Goal: Task Accomplishment & Management: Manage account settings

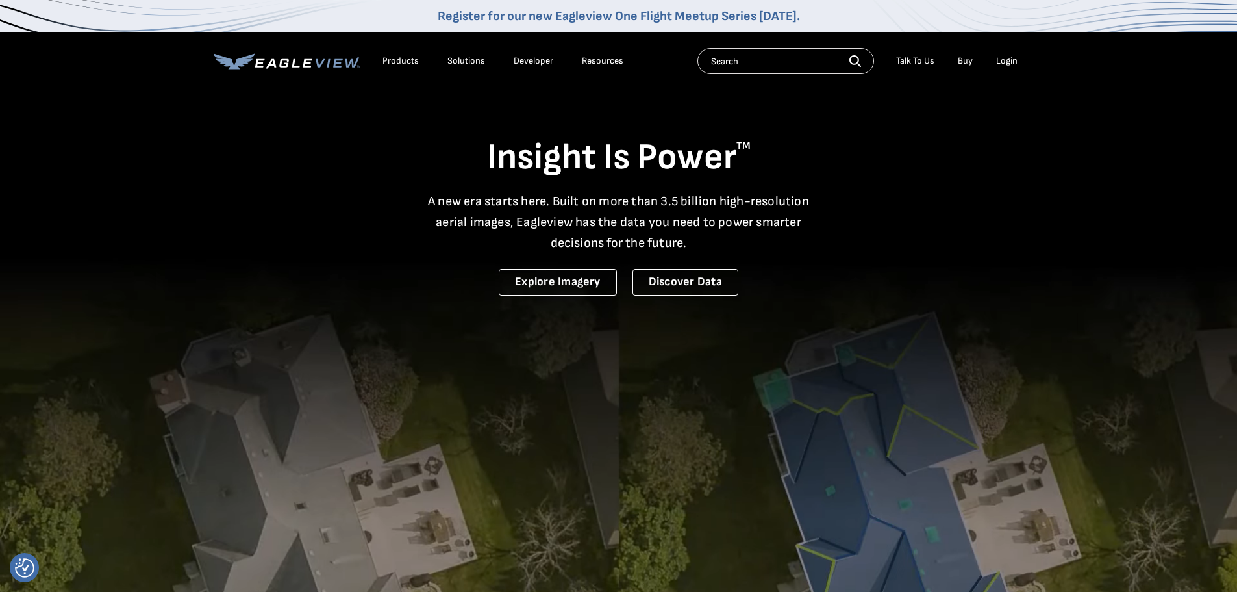
click at [1005, 64] on div "Login" at bounding box center [1006, 61] width 21 height 12
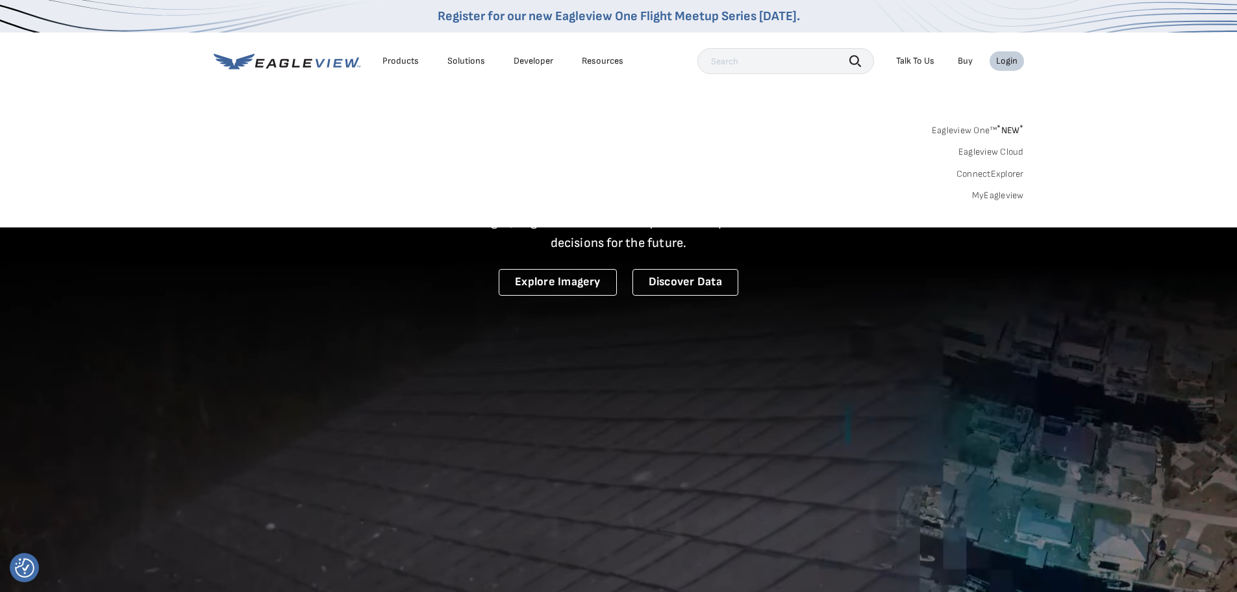
click at [982, 195] on link "MyEagleview" at bounding box center [998, 196] width 52 height 12
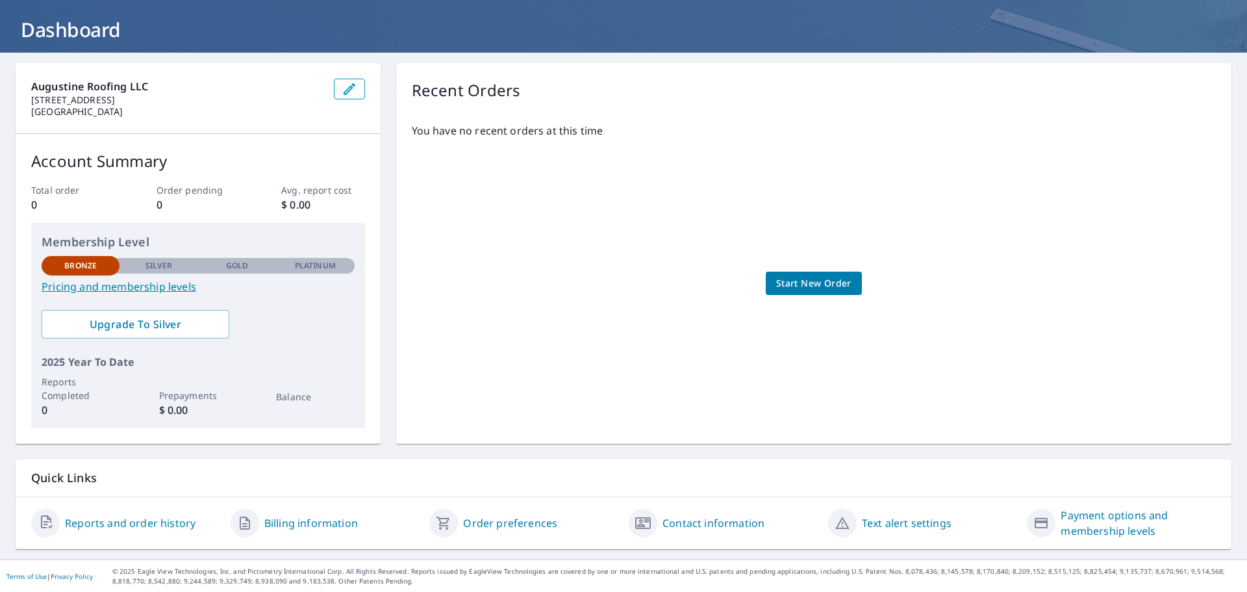
scroll to position [68, 0]
click at [318, 527] on link "Billing information" at bounding box center [311, 522] width 94 height 16
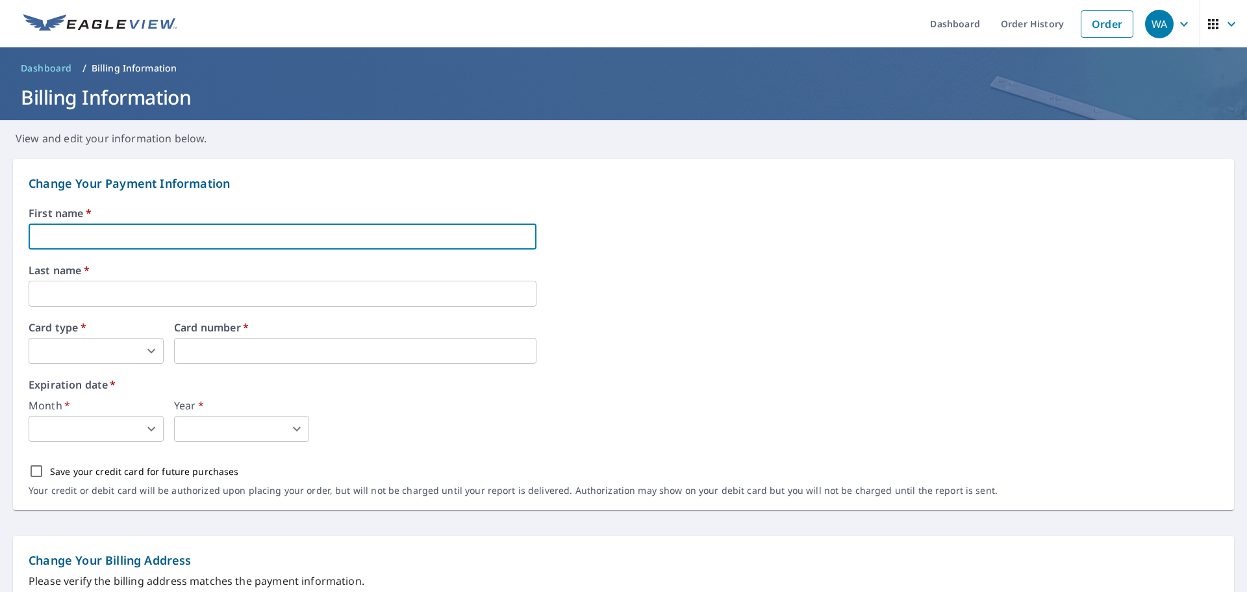
click at [119, 242] on input "text" at bounding box center [283, 236] width 508 height 26
type input "[PERSON_NAME]"
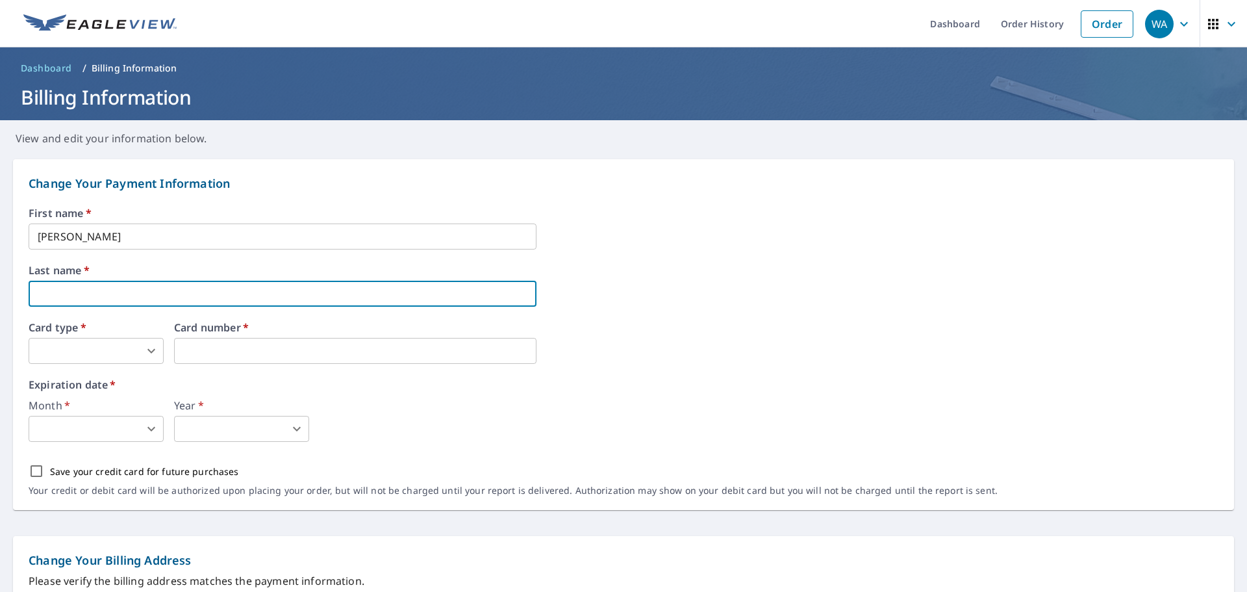
click at [138, 296] on input "text" at bounding box center [283, 294] width 508 height 26
type input "[PERSON_NAME]"
click at [103, 347] on body "WA WA Dashboard Order History Order WA Dashboard / Billing Information Billing …" at bounding box center [623, 296] width 1247 height 592
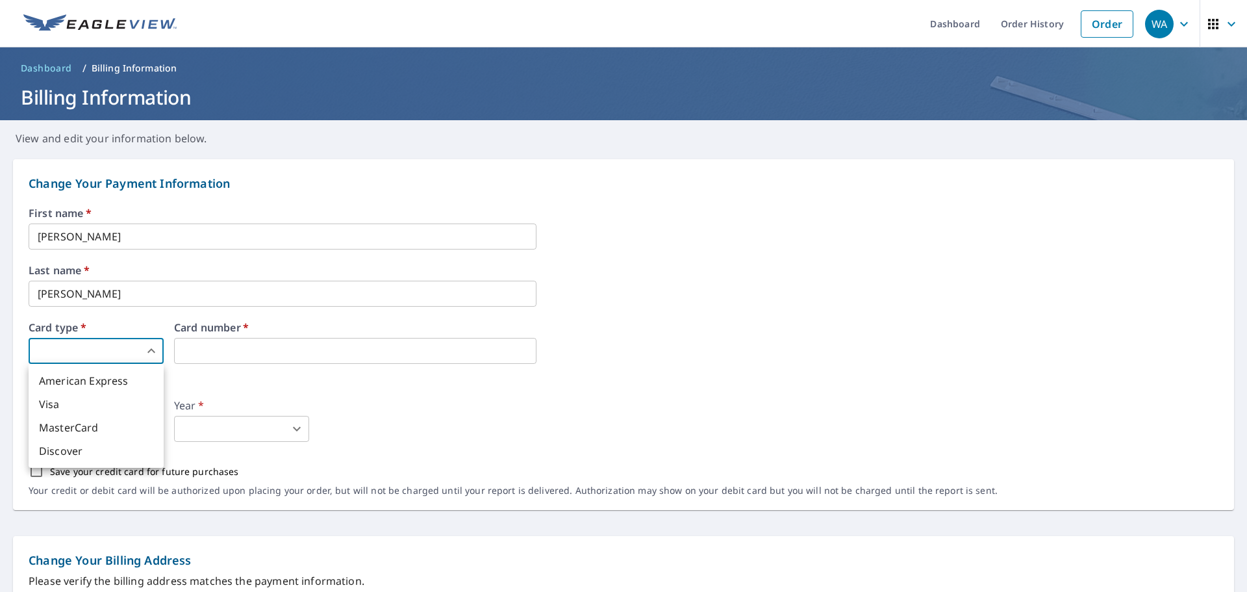
click at [91, 414] on li "Visa" at bounding box center [96, 403] width 135 height 23
type input "2"
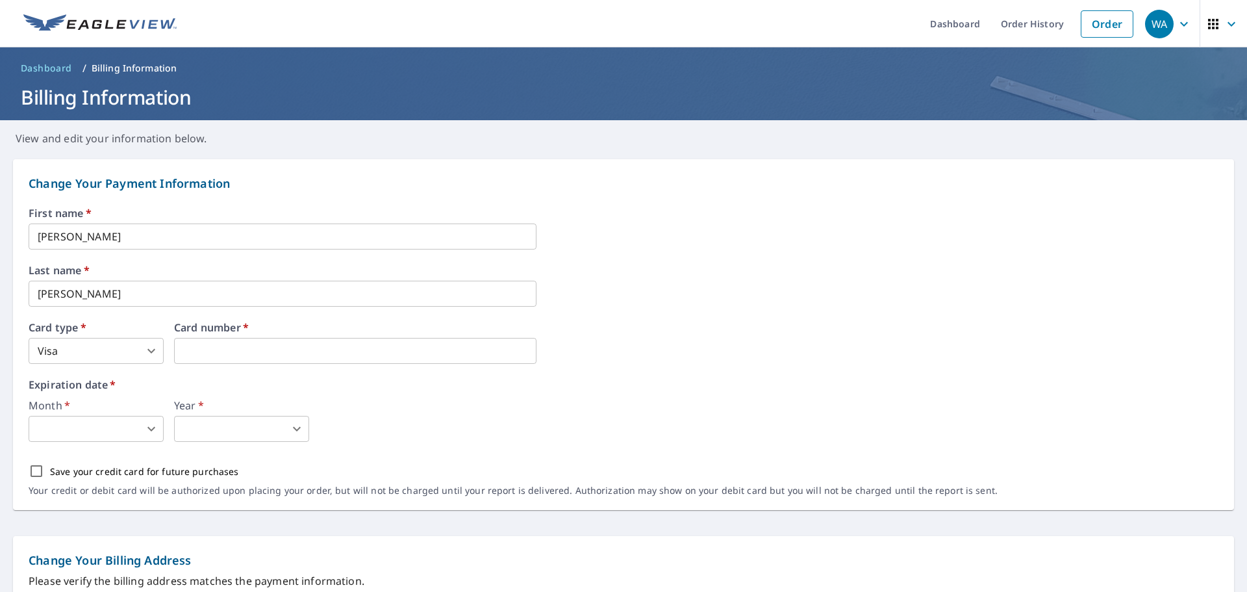
click at [135, 427] on body "WA WA Dashboard Order History Order WA Dashboard / Billing Information Billing …" at bounding box center [623, 296] width 1247 height 592
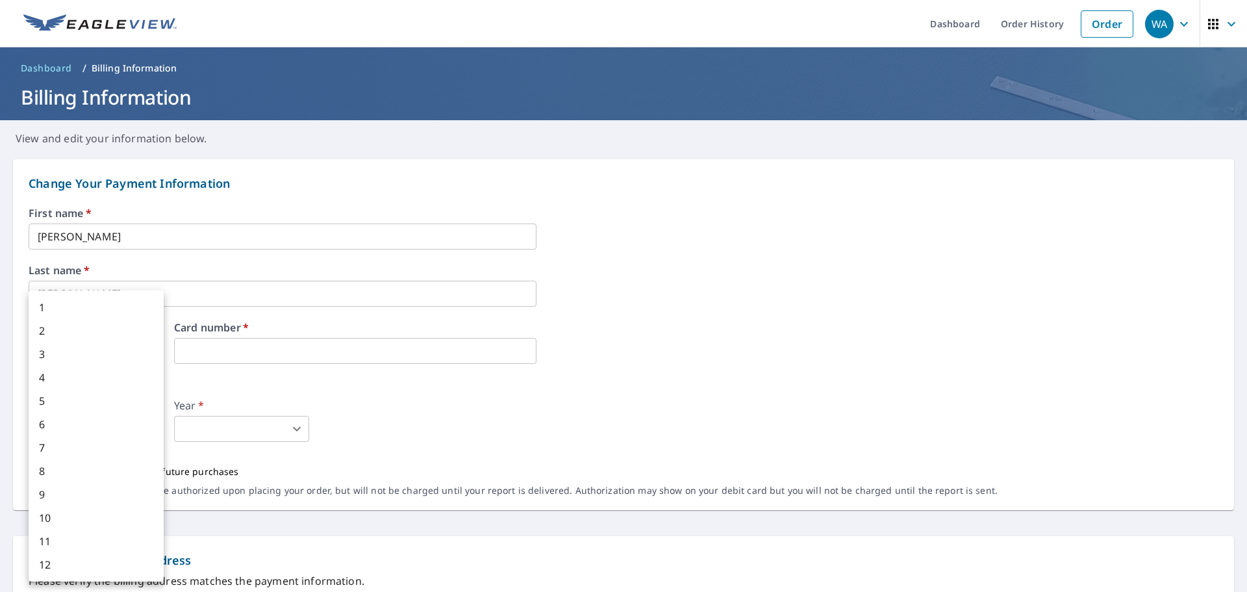
click at [47, 401] on li "5" at bounding box center [96, 400] width 135 height 23
type input "5"
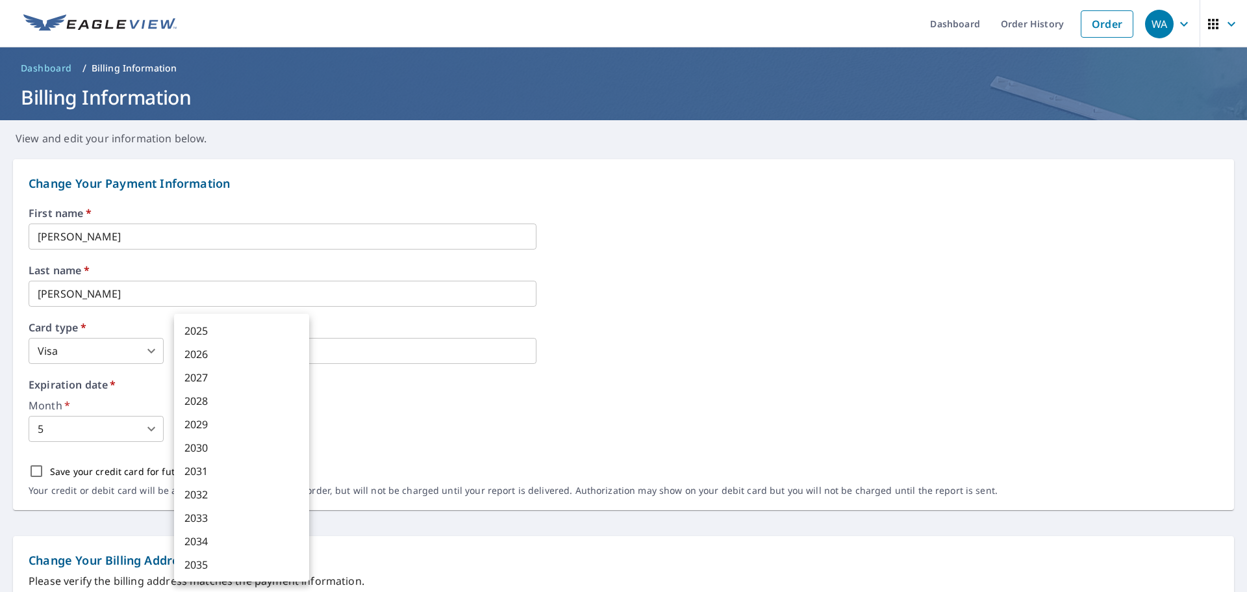
click at [207, 425] on body "WA WA Dashboard Order History Order WA Dashboard / Billing Information Billing …" at bounding box center [623, 296] width 1247 height 592
click at [205, 425] on li "2029" at bounding box center [241, 423] width 135 height 23
type input "2029"
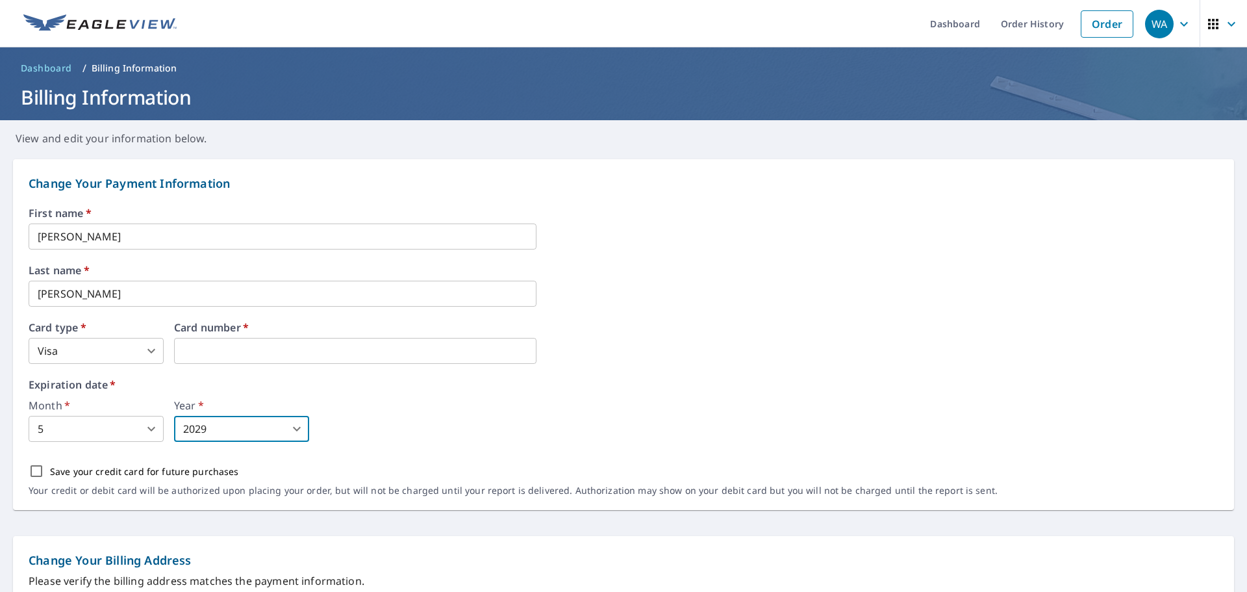
click at [75, 423] on body "WA WA Dashboard Order History Order WA Dashboard / Billing Information Billing …" at bounding box center [623, 296] width 1247 height 592
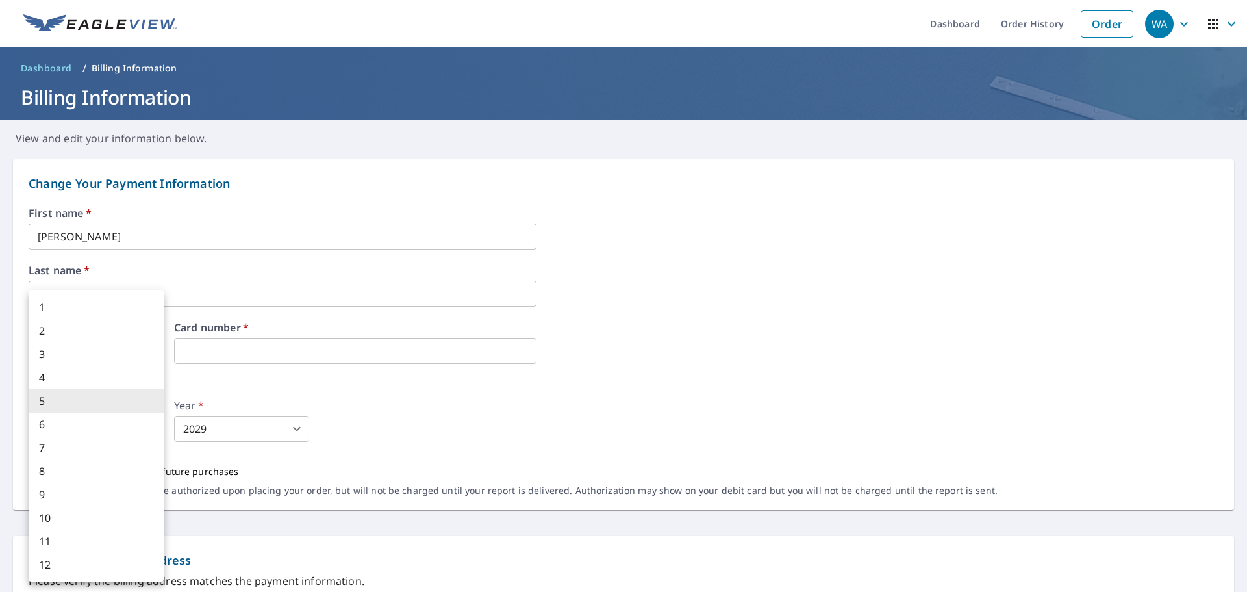
click at [318, 464] on div at bounding box center [623, 296] width 1247 height 592
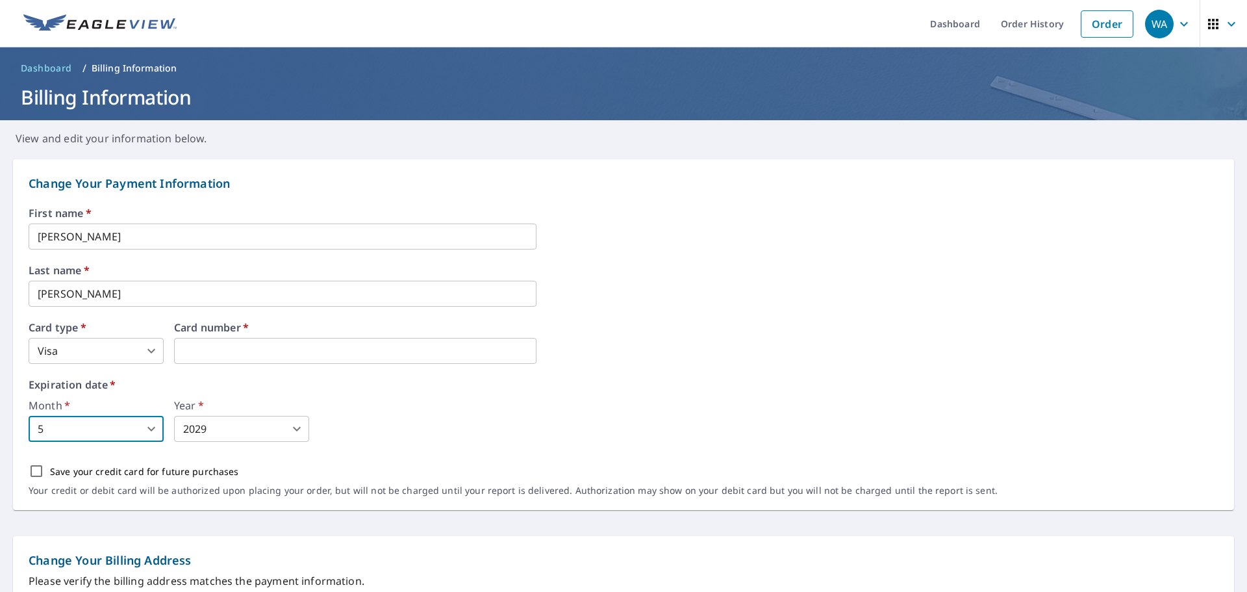
click at [42, 468] on input "Save your credit card for future purchases" at bounding box center [36, 470] width 27 height 27
checkbox input "true"
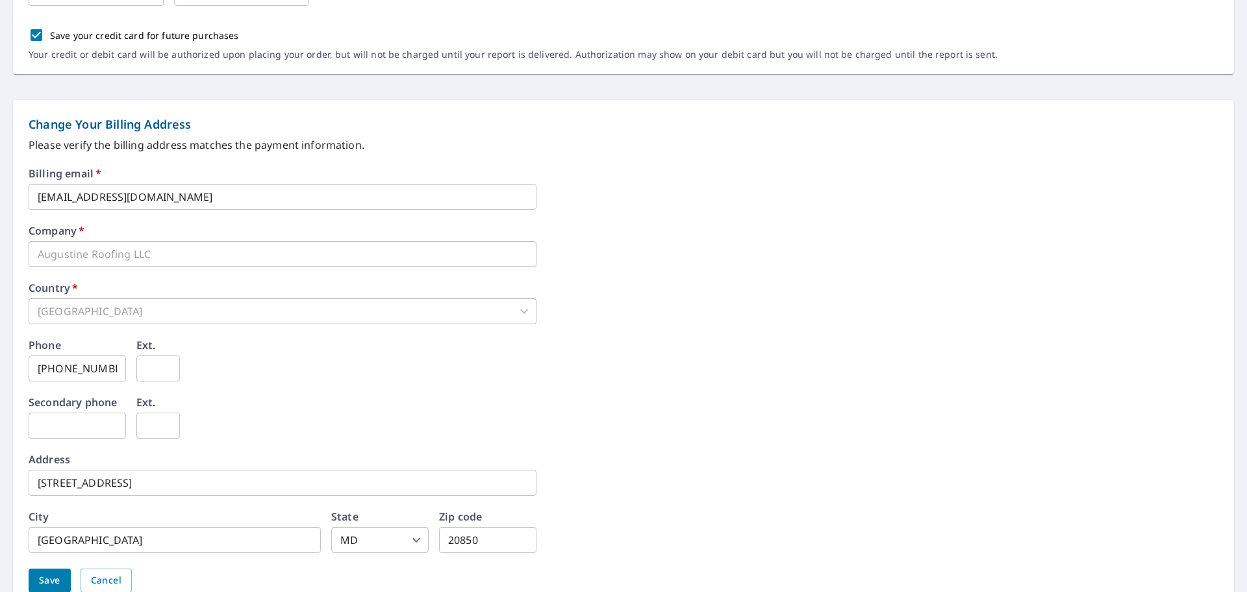
scroll to position [498, 0]
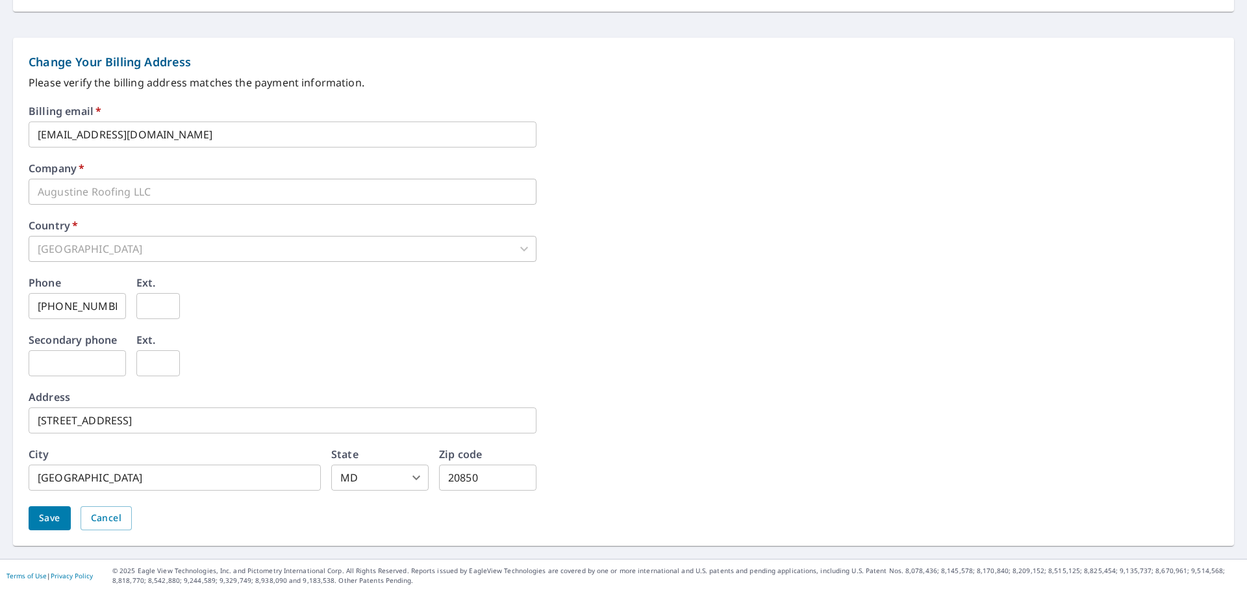
click at [60, 517] on button "Save" at bounding box center [50, 518] width 42 height 24
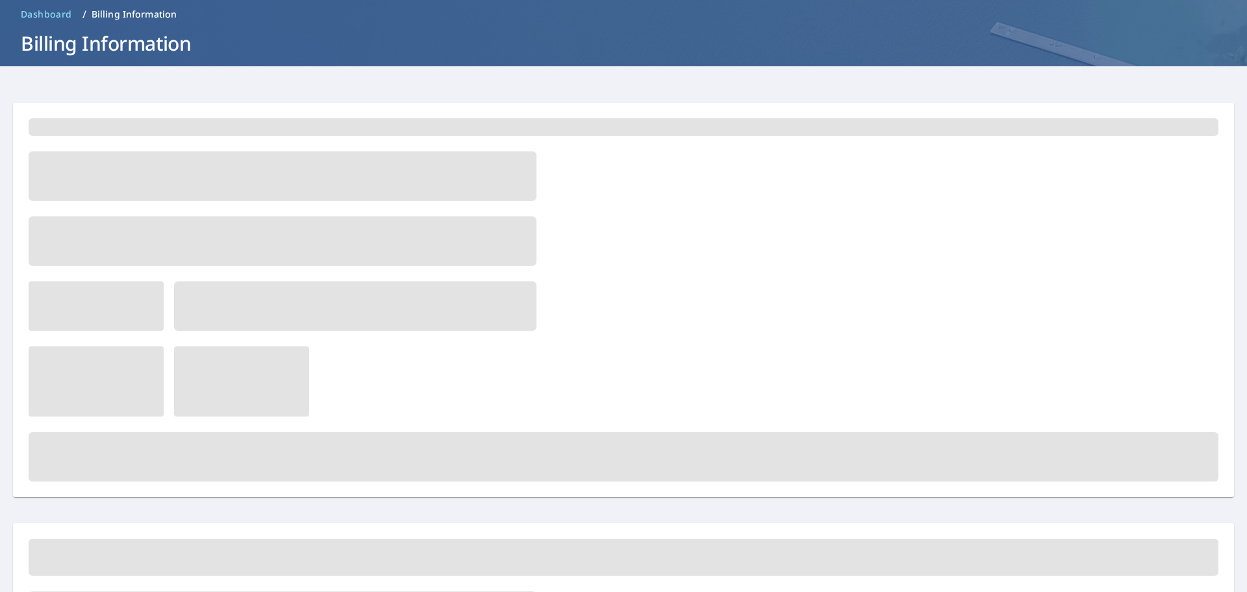
scroll to position [0, 0]
